Goal: Task Accomplishment & Management: Use online tool/utility

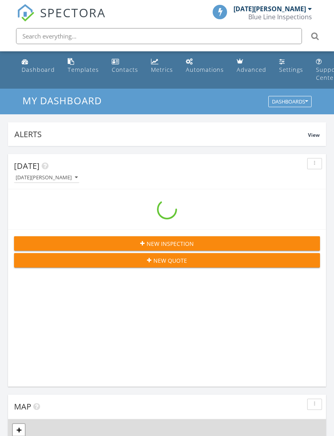
scroll to position [1371, 335]
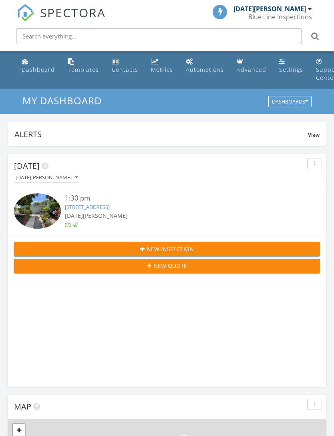
click at [47, 38] on input "text" at bounding box center [159, 36] width 286 height 16
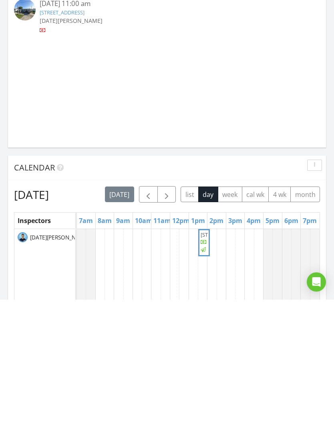
scroll to position [586, 0]
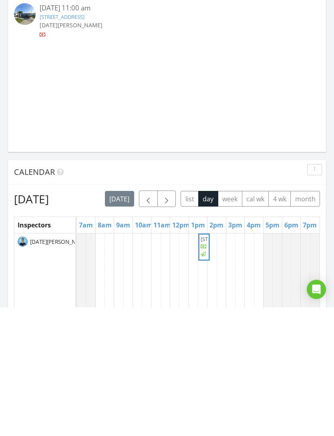
click at [153, 323] on span "button" at bounding box center [148, 328] width 10 height 10
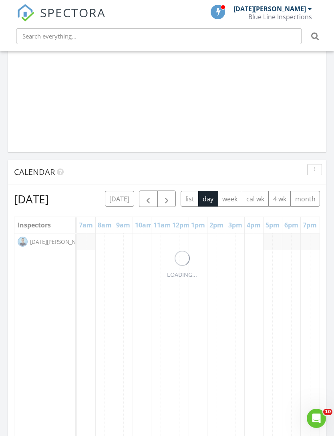
scroll to position [0, 0]
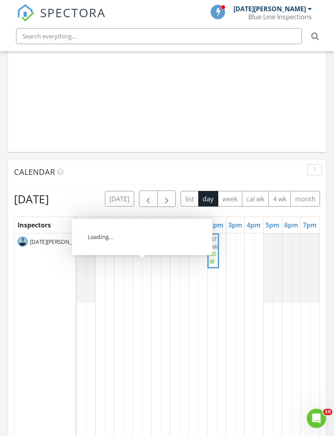
click at [147, 242] on span "2 NE 91st St, Miami Shores 33138" at bounding box center [139, 238] width 45 height 7
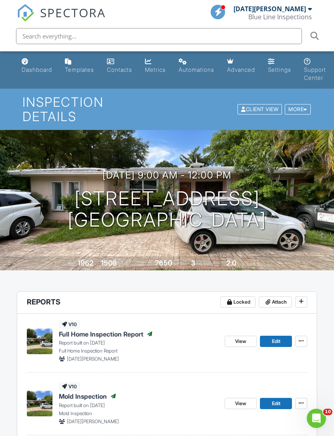
click at [277, 337] on span "Edit" at bounding box center [276, 341] width 8 height 8
click at [279, 337] on span "Edit" at bounding box center [276, 341] width 8 height 8
click at [278, 337] on span "Edit" at bounding box center [276, 341] width 8 height 8
click at [279, 337] on span "Edit" at bounding box center [276, 341] width 8 height 8
